Goal: Task Accomplishment & Management: Manage account settings

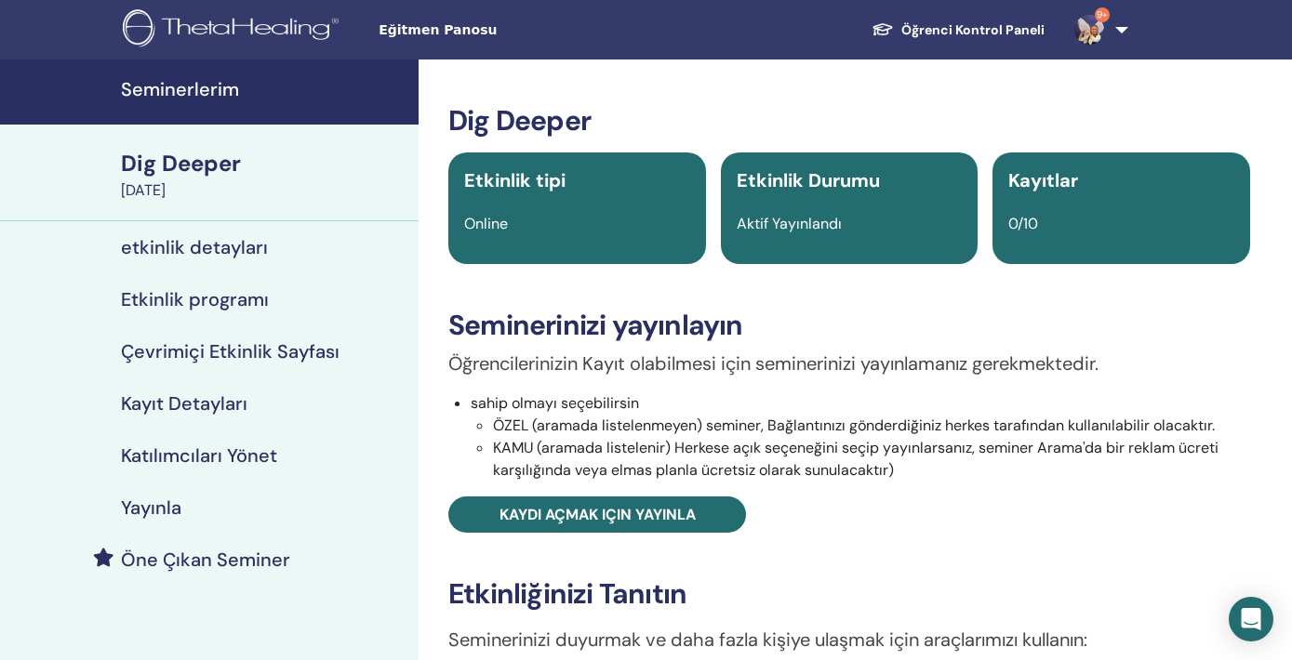
click at [230, 178] on div "Dig Deeper" at bounding box center [264, 164] width 286 height 32
click at [468, 33] on span "Eğitmen Panosu" at bounding box center [518, 30] width 279 height 20
click at [280, 180] on div "[PERSON_NAME][DATE]" at bounding box center [264, 191] width 286 height 22
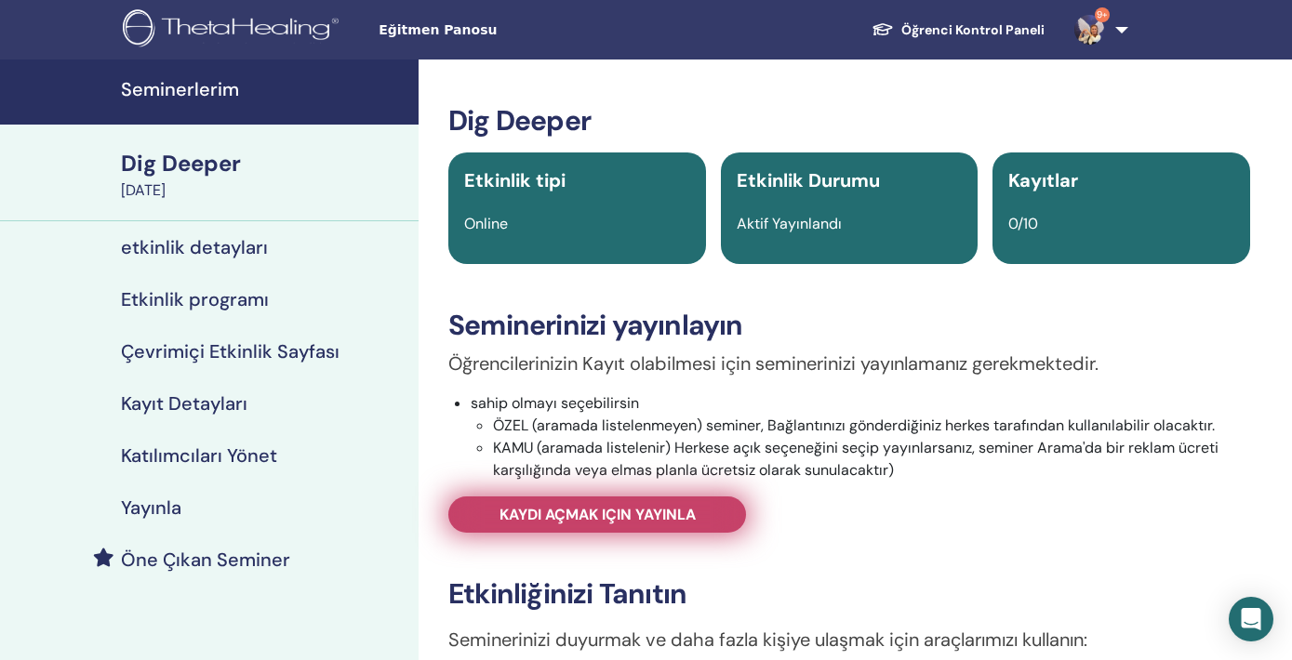
click at [655, 516] on span "Kaydı açmak için yayınla" at bounding box center [597, 515] width 196 height 20
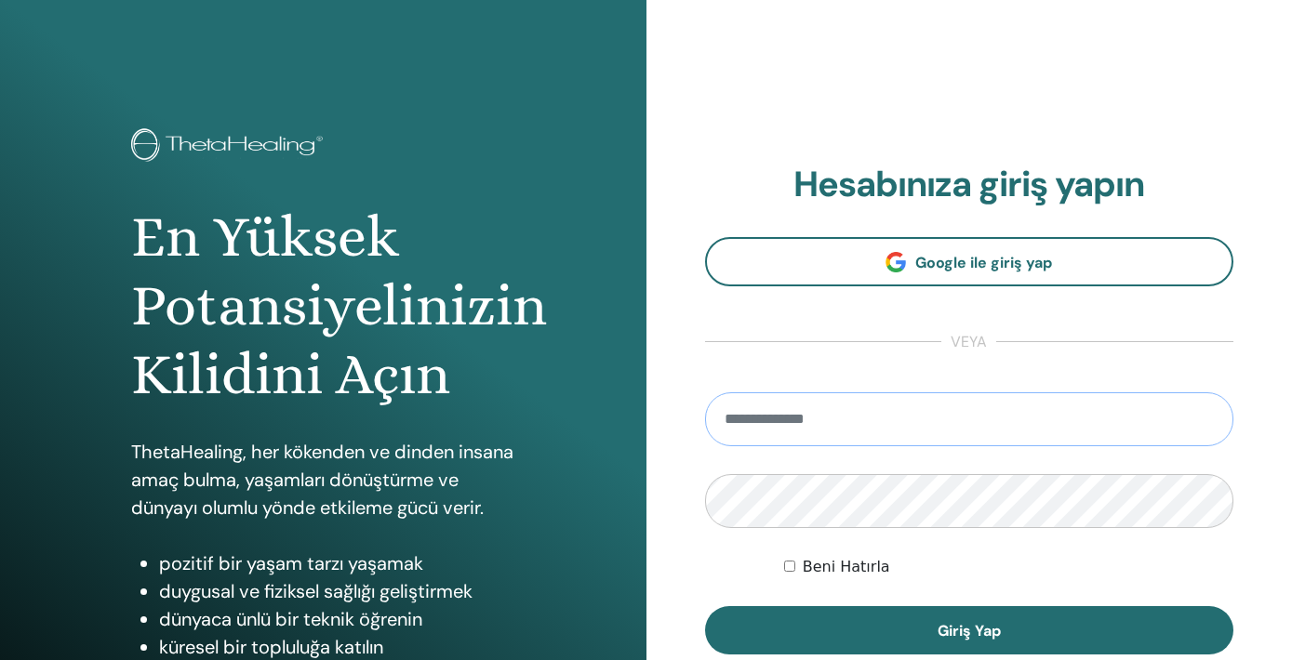
type input "**********"
click at [968, 631] on button "Giriş Yap" at bounding box center [969, 630] width 529 height 48
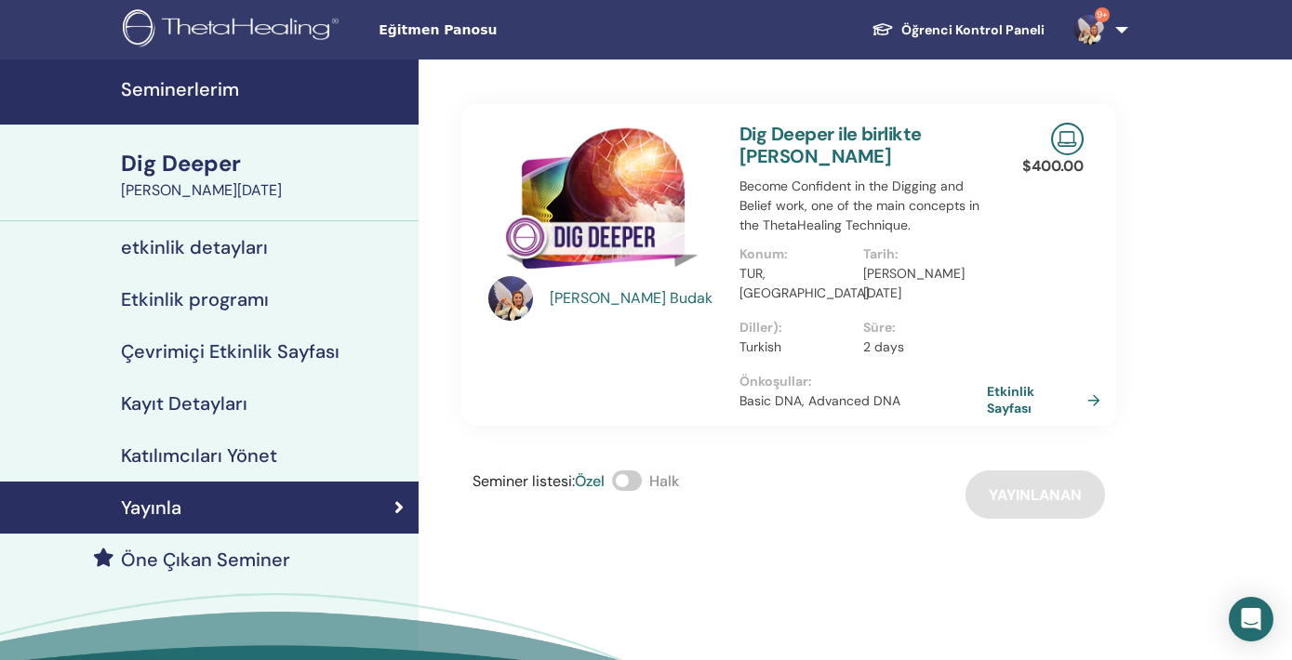
click at [274, 177] on div "Dig Deeper" at bounding box center [264, 164] width 286 height 32
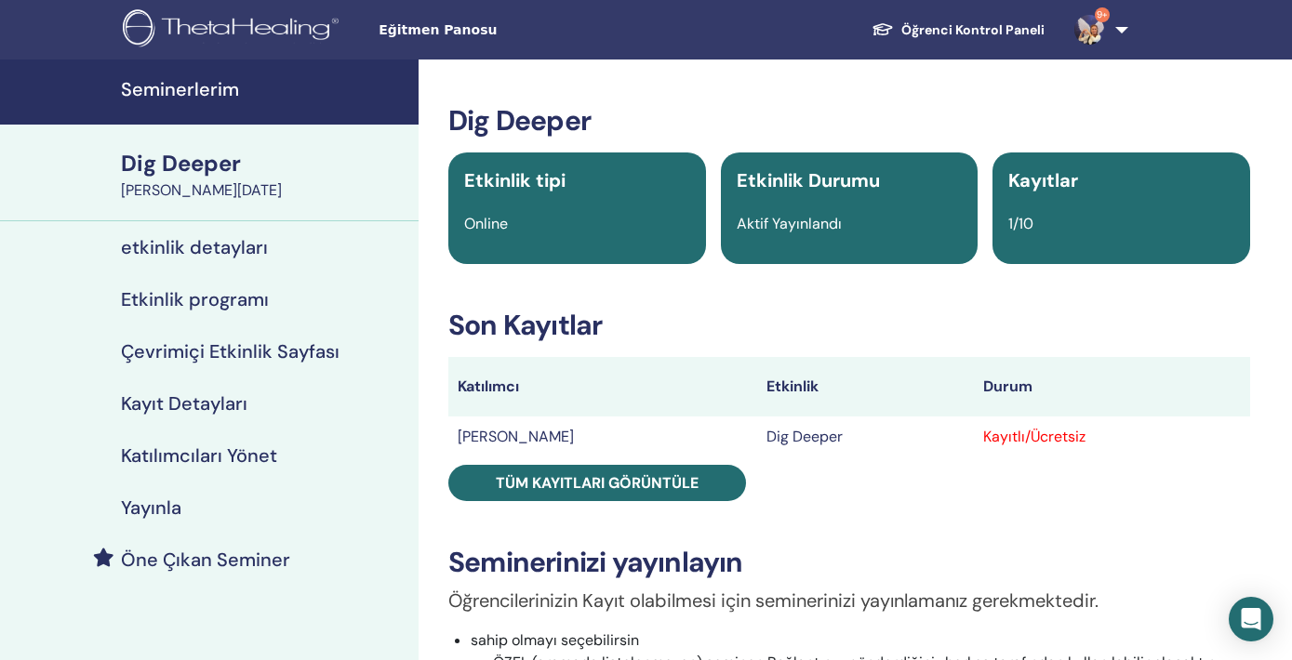
click at [820, 438] on td "Dig Deeper" at bounding box center [865, 437] width 217 height 41
click at [557, 432] on td "[PERSON_NAME]" at bounding box center [602, 437] width 309 height 41
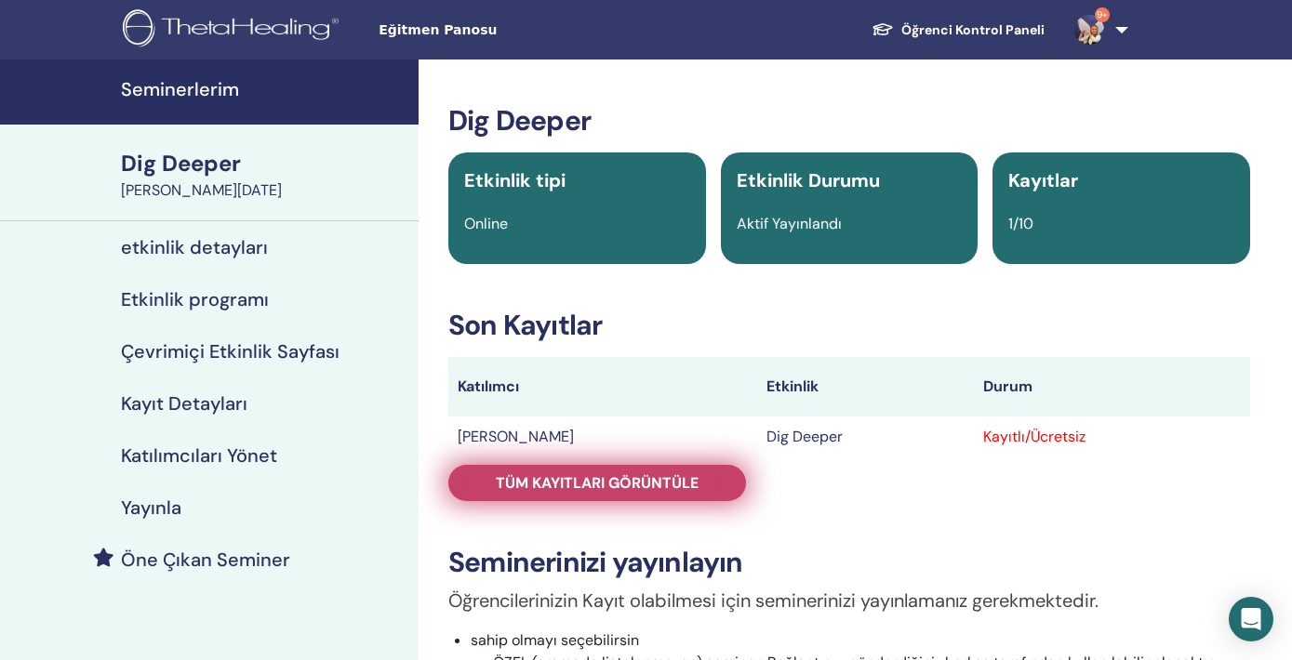
click at [651, 481] on span "Tüm kayıtları görüntüle" at bounding box center [597, 483] width 203 height 20
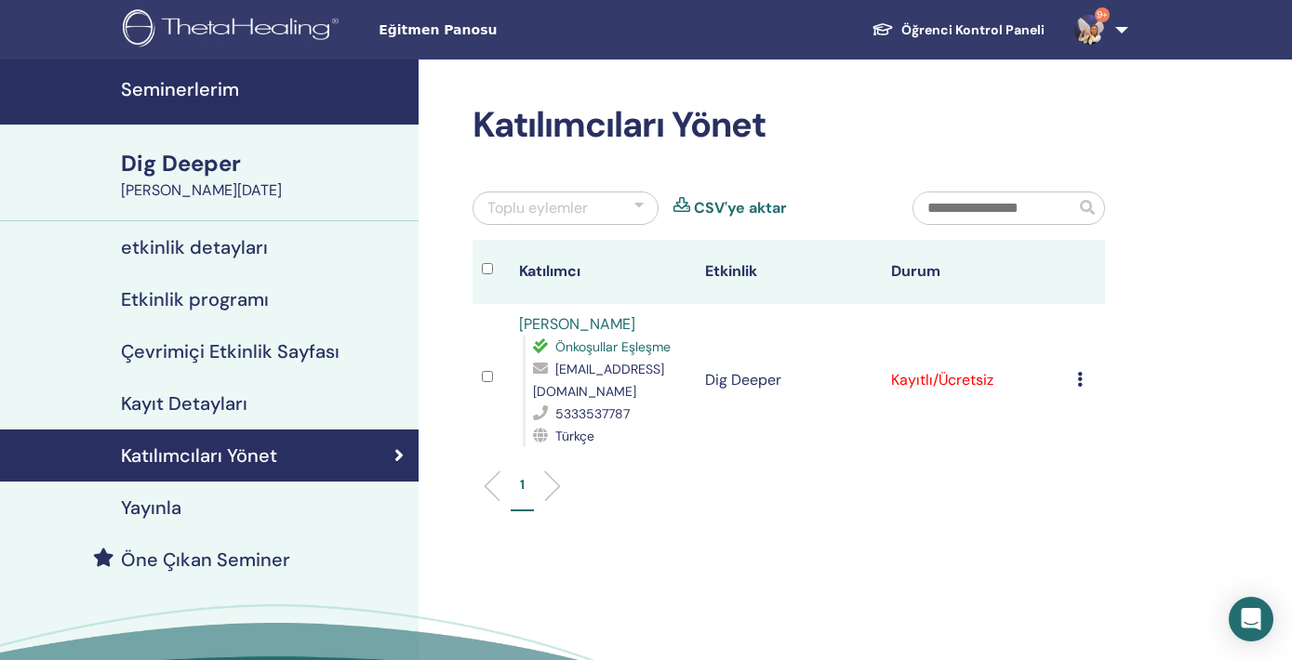
click at [1079, 376] on icon at bounding box center [1080, 379] width 6 height 15
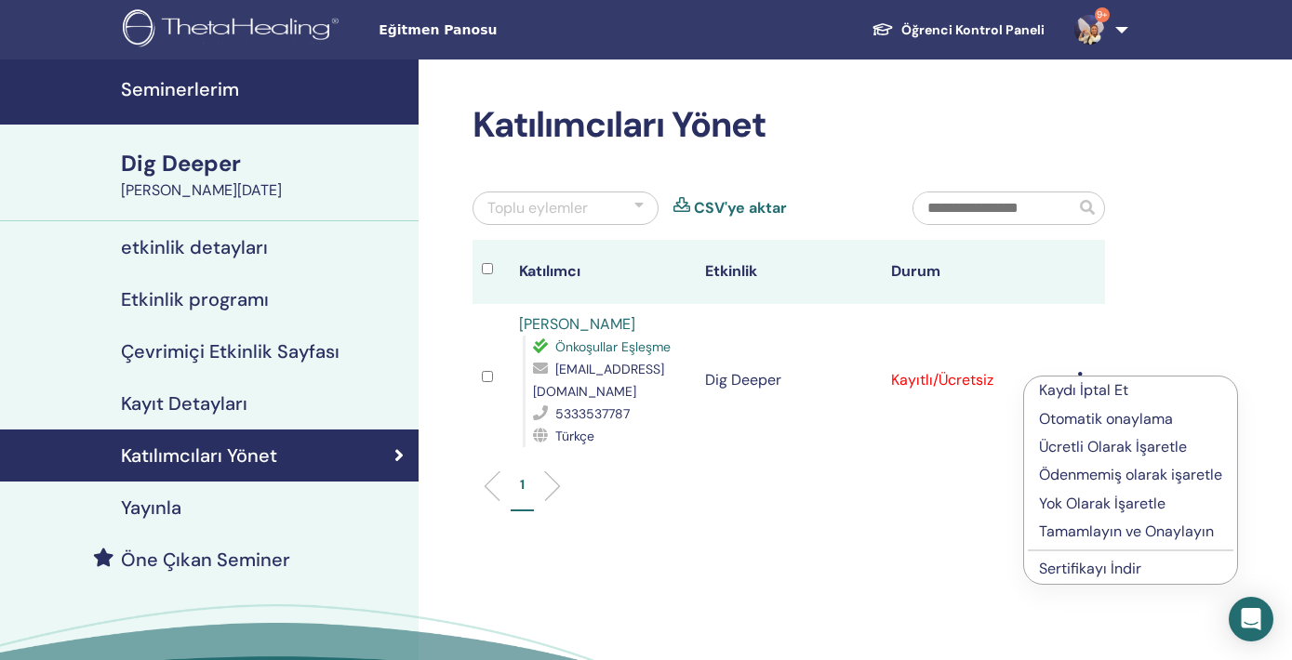
click at [1130, 447] on p "Ücretli Olarak İşaretle" at bounding box center [1130, 447] width 183 height 22
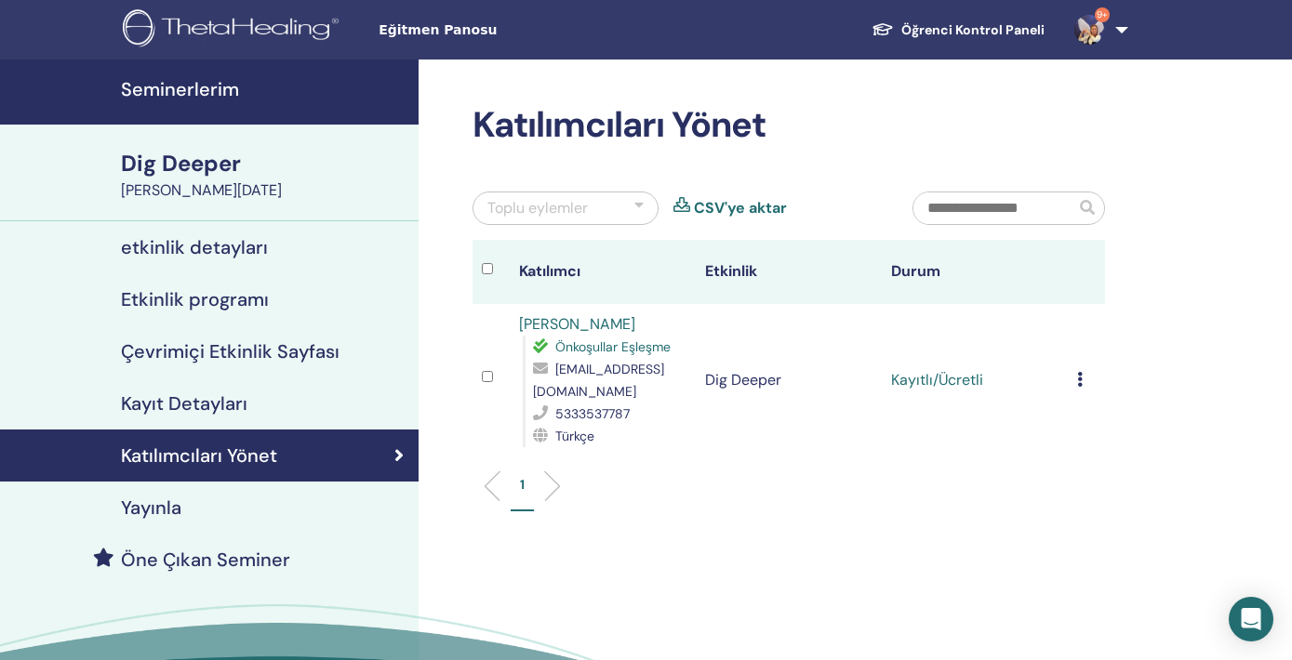
click at [1081, 380] on icon at bounding box center [1080, 379] width 6 height 15
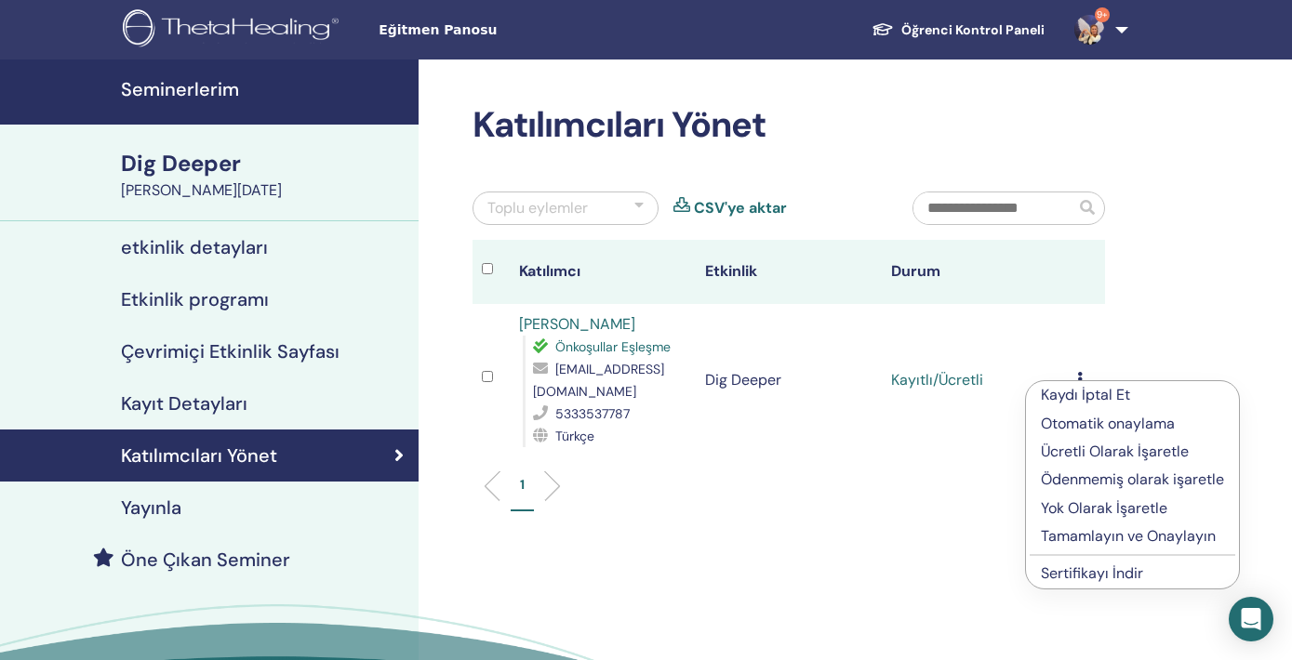
click at [1065, 539] on p "Tamamlayın ve Onaylayın" at bounding box center [1132, 537] width 183 height 22
